Goal: Task Accomplishment & Management: Use online tool/utility

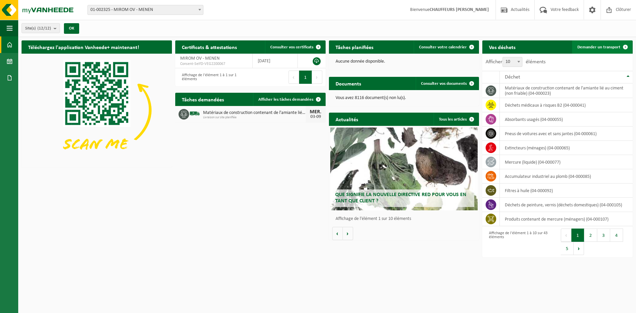
click at [608, 49] on link "Demander un transport" at bounding box center [602, 46] width 60 height 13
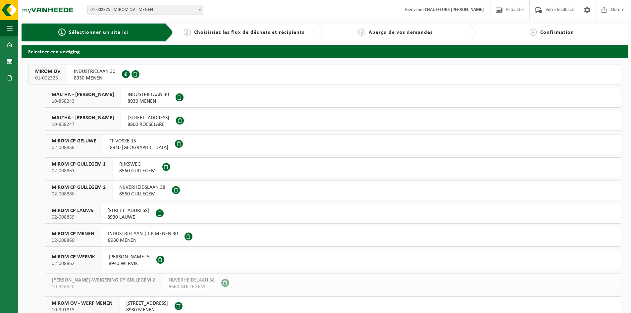
click at [52, 72] on span "MIROM OV" at bounding box center [47, 71] width 25 height 7
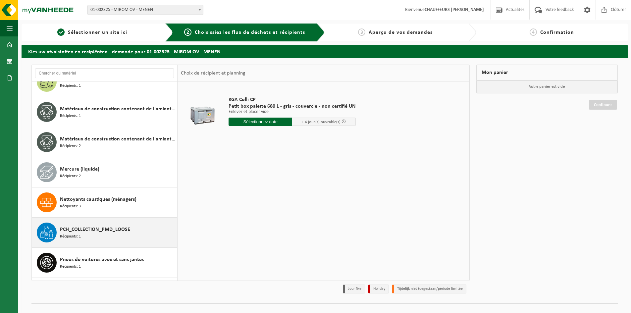
click at [93, 232] on span "PCH_COLLECTION_PMD_LOOSE" at bounding box center [95, 230] width 70 height 8
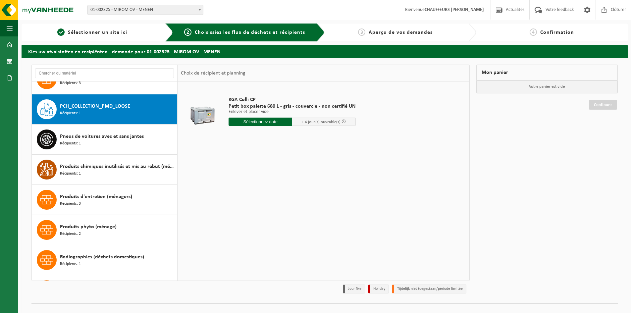
scroll to position [633, 0]
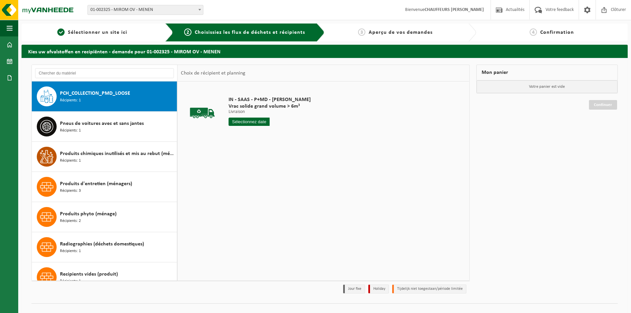
click at [248, 120] on input "text" at bounding box center [249, 122] width 41 height 8
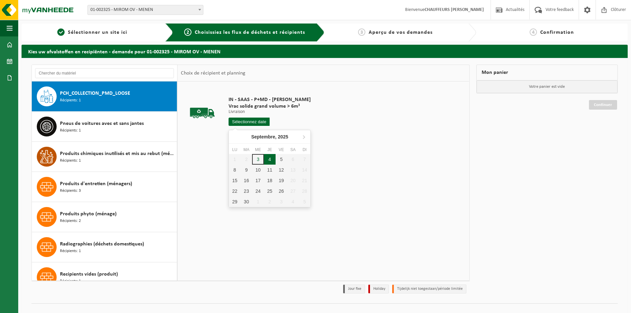
click at [272, 160] on div "4" at bounding box center [270, 159] width 12 height 11
type input "à partir de 2025-09-04"
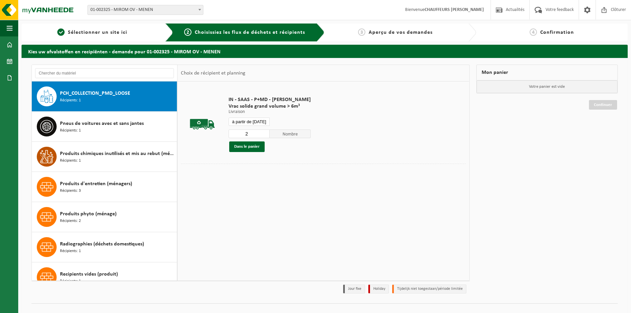
click at [265, 132] on input "2" at bounding box center [249, 134] width 41 height 9
click at [265, 132] on input "3" at bounding box center [249, 134] width 41 height 9
click at [265, 132] on input "4" at bounding box center [249, 134] width 41 height 9
type input "5"
click at [264, 132] on input "5" at bounding box center [249, 134] width 41 height 9
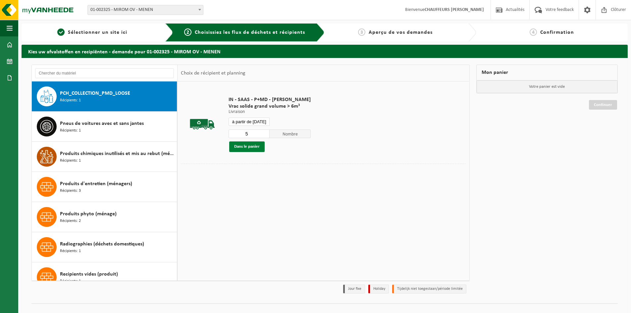
click at [258, 147] on button "Dans le panier" at bounding box center [246, 146] width 35 height 11
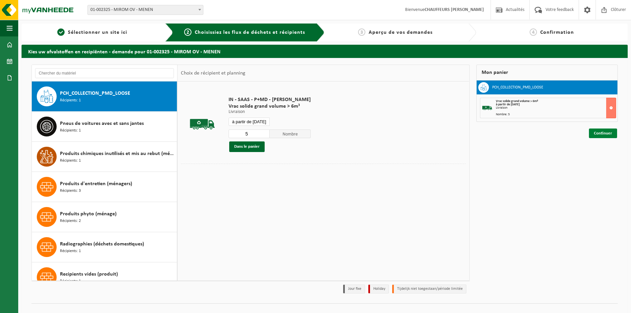
click at [603, 136] on link "Continuer" at bounding box center [603, 134] width 28 height 10
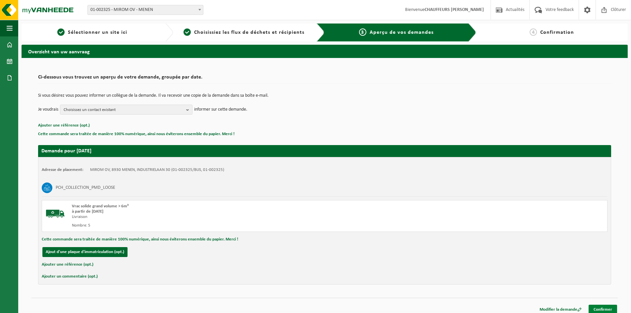
click at [609, 309] on link "Confirmer" at bounding box center [603, 310] width 28 height 10
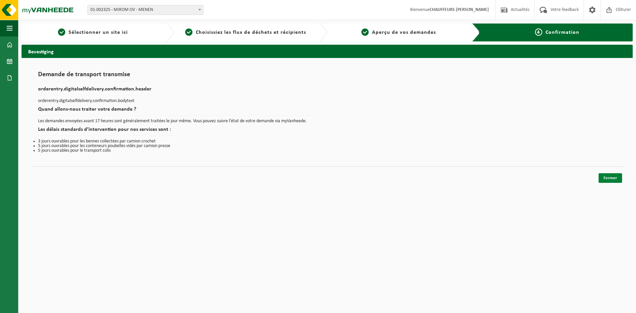
click at [609, 178] on link "Fermer" at bounding box center [611, 178] width 24 height 10
